Goal: Information Seeking & Learning: Learn about a topic

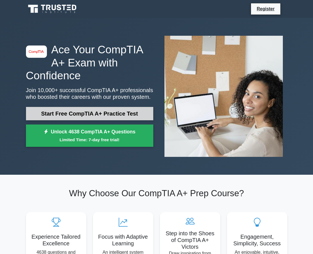
click at [133, 114] on link "Start Free CompTIA A+ Practice Test" at bounding box center [89, 113] width 127 height 13
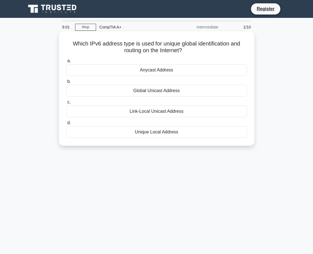
click at [135, 90] on div "Global Unicast Address" at bounding box center [156, 91] width 181 height 12
click at [66, 83] on input "b. Global Unicast Address" at bounding box center [66, 82] width 0 height 4
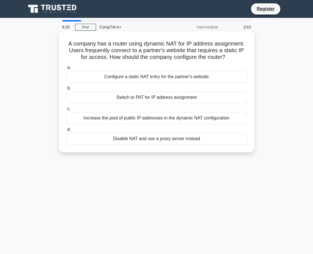
click at [150, 117] on div "Increase the pool of public IP addresses in the dynamic NAT configuration" at bounding box center [156, 118] width 181 height 12
click at [66, 111] on input "c. Increase the pool of public IP addresses in the dynamic NAT configuration" at bounding box center [66, 109] width 0 height 4
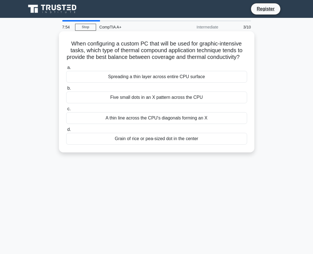
click at [166, 103] on div "Five small dots in an X pattern across the CPU" at bounding box center [156, 98] width 181 height 12
click at [66, 90] on input "b. Five small dots in an X pattern across the CPU" at bounding box center [66, 89] width 0 height 4
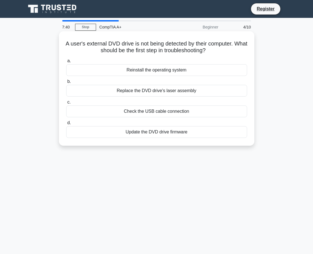
click at [168, 115] on div "Check the USB cable connection" at bounding box center [156, 111] width 181 height 12
click at [66, 104] on input "c. Check the USB cable connection" at bounding box center [66, 102] width 0 height 4
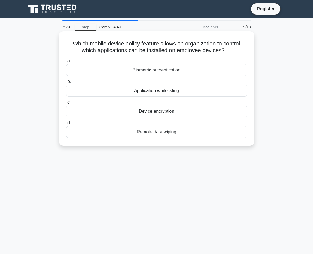
click at [177, 91] on div "Application whitelisting" at bounding box center [156, 91] width 181 height 12
click at [66, 83] on input "b. Application whitelisting" at bounding box center [66, 82] width 0 height 4
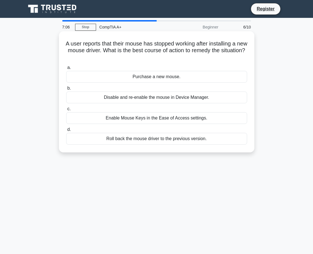
click at [160, 140] on div "Roll back the mouse driver to the previous version." at bounding box center [156, 139] width 181 height 12
click at [66, 131] on input "d. Roll back the mouse driver to the previous version." at bounding box center [66, 130] width 0 height 4
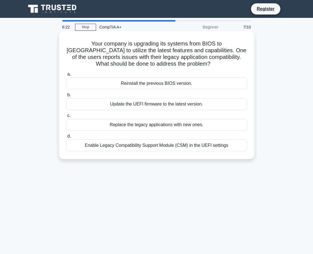
click at [156, 107] on div "Update the UEFI firmware to the latest version." at bounding box center [156, 104] width 181 height 12
click at [66, 97] on input "b. Update the UEFI firmware to the latest version." at bounding box center [66, 95] width 0 height 4
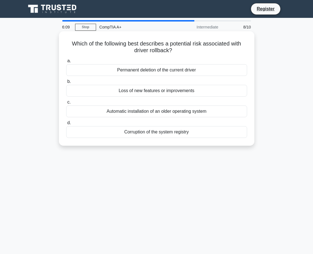
click at [157, 94] on div "Loss of new features or improvements" at bounding box center [156, 91] width 181 height 12
click at [66, 83] on input "b. Loss of new features or improvements" at bounding box center [66, 82] width 0 height 4
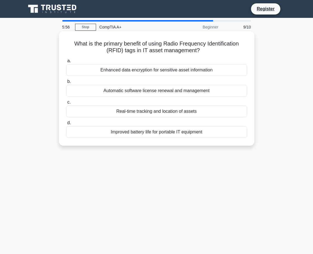
click at [184, 110] on div "Real-time tracking and location of assets" at bounding box center [156, 111] width 181 height 12
click at [66, 104] on input "c. Real-time tracking and location of assets" at bounding box center [66, 102] width 0 height 4
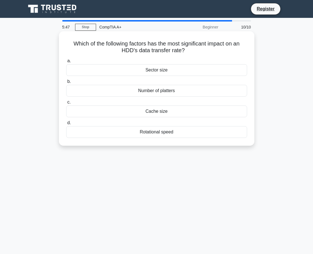
click at [168, 113] on div "Cache size" at bounding box center [156, 111] width 181 height 12
click at [66, 104] on input "c. Cache size" at bounding box center [66, 102] width 0 height 4
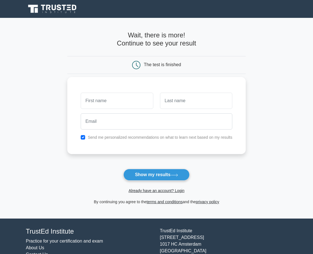
click at [133, 103] on input "text" at bounding box center [117, 101] width 72 height 16
type input "Mark"
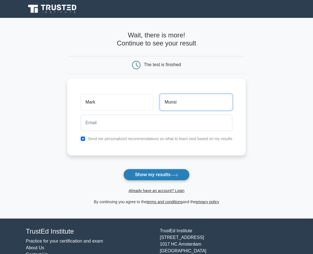
type input "Munsi"
click at [144, 173] on button "Show my results" at bounding box center [156, 175] width 66 height 12
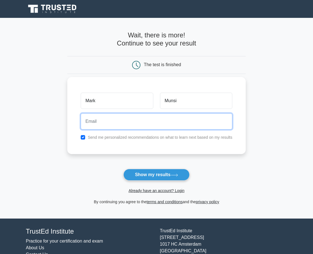
click at [110, 125] on input "email" at bounding box center [157, 121] width 152 height 16
type input "musnimarkjoshua22@gmail.com"
click at [123, 169] on button "Show my results" at bounding box center [156, 175] width 66 height 12
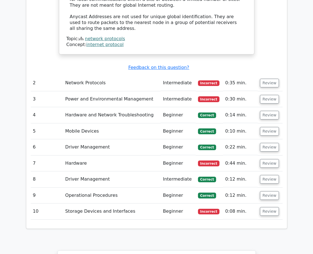
scroll to position [698, 0]
